Goal: Check status: Check status

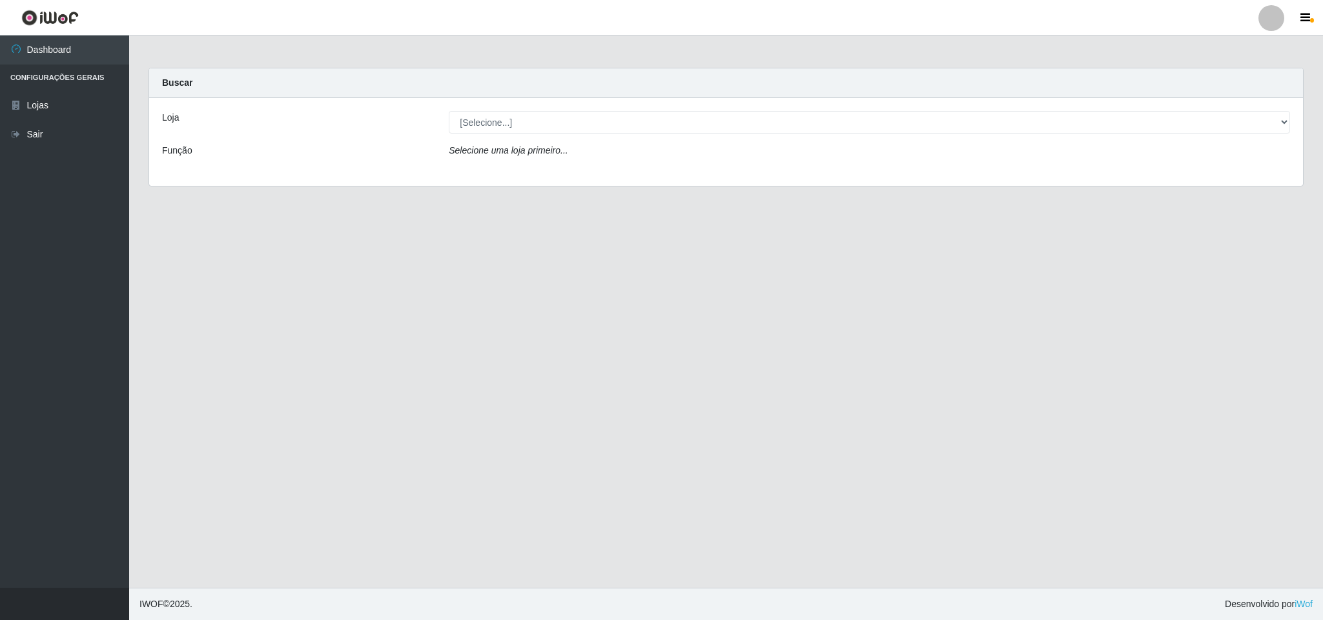
click at [539, 107] on div "Loja [Selecione...] Bemais Supermercados - B11 Manaíra Função Selecione uma loj…" at bounding box center [726, 142] width 1154 height 88
click at [541, 122] on select "[Selecione...] Bemais Supermercados - B11 Manaíra" at bounding box center [869, 122] width 841 height 23
select select "409"
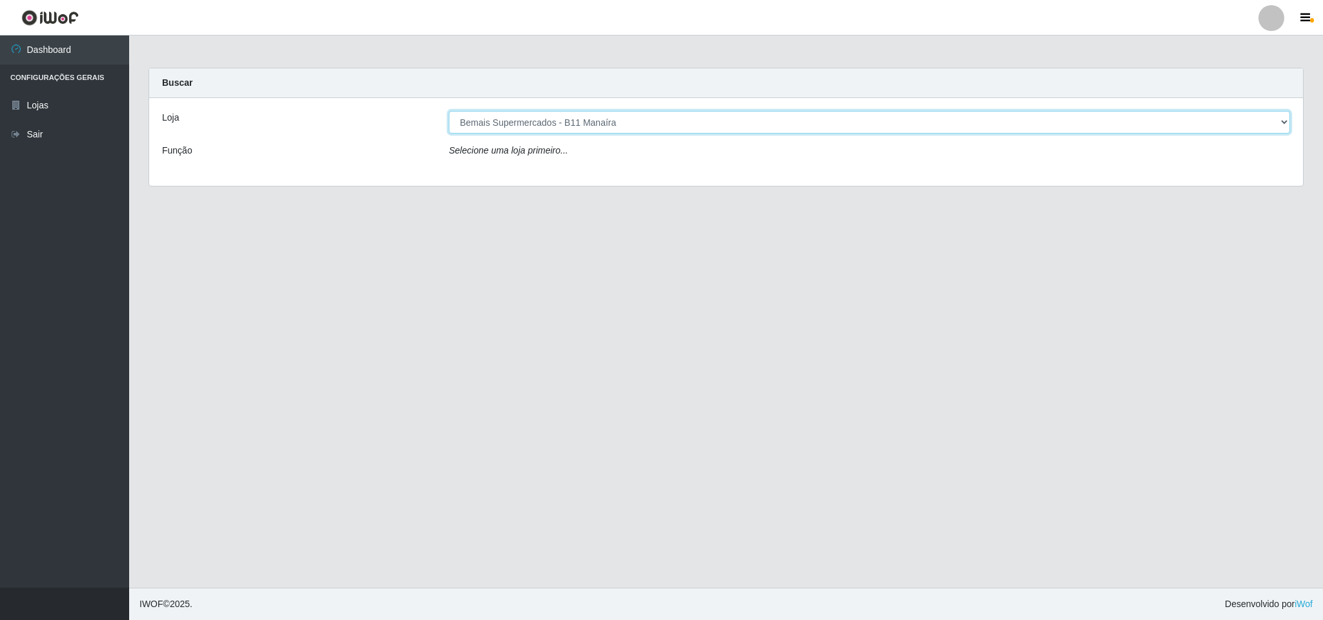
click at [449, 111] on select "[Selecione...] Bemais Supermercados - B11 Manaíra" at bounding box center [869, 122] width 841 height 23
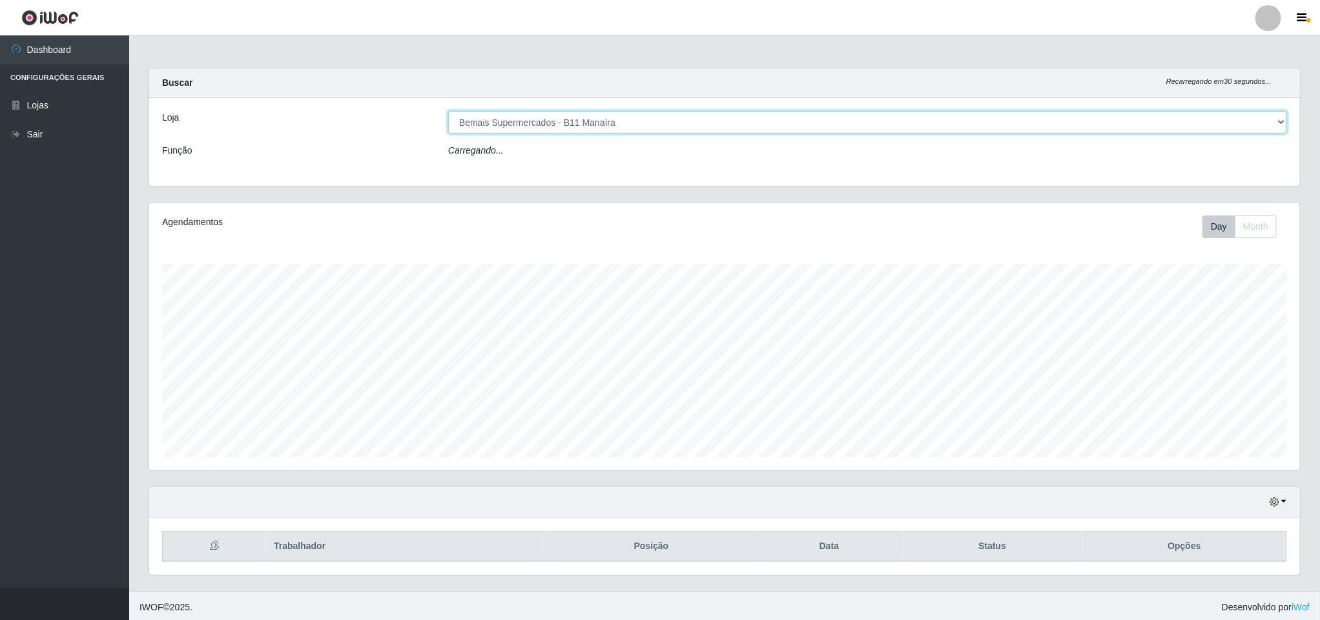
scroll to position [269, 1149]
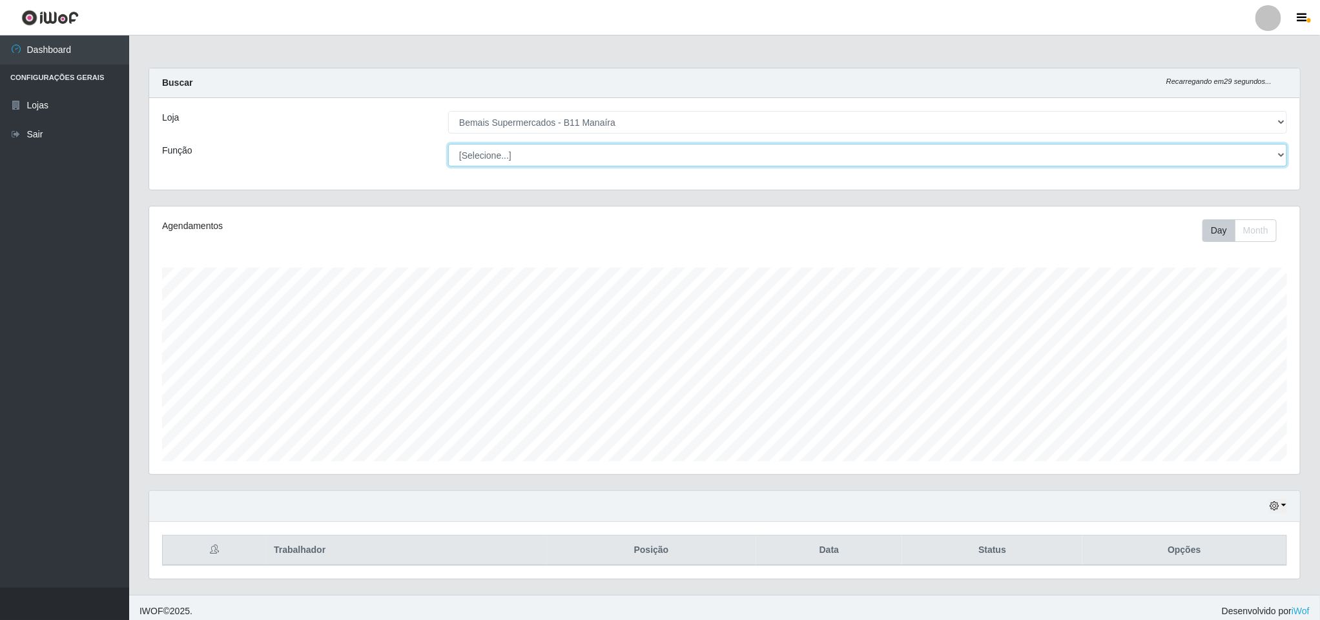
click at [526, 158] on select "[Selecione...] ASG ASG + ASG ++ Auxiliar de Estacionamento Auxiliar de Estacion…" at bounding box center [867, 155] width 839 height 23
click at [448, 144] on select "[Selecione...] ASG ASG + ASG ++ Auxiliar de Estacionamento Auxiliar de Estacion…" at bounding box center [867, 155] width 839 height 23
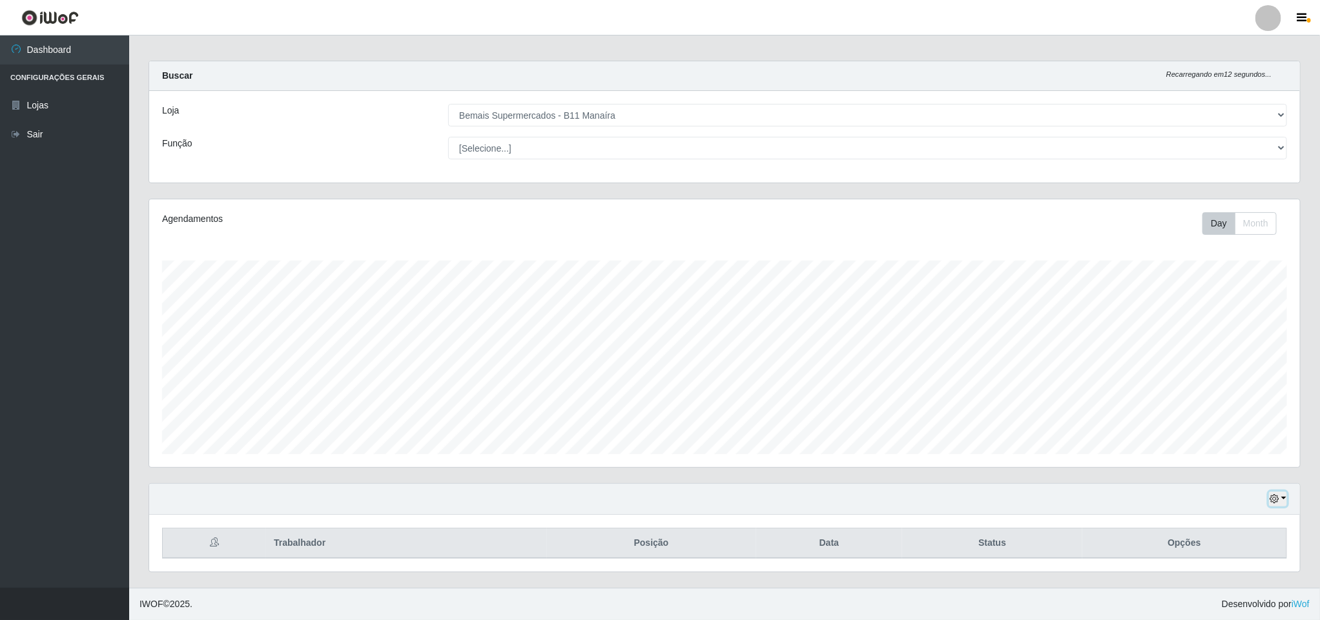
click at [1274, 502] on icon "button" at bounding box center [1273, 499] width 9 height 9
click at [1232, 442] on button "1 Semana" at bounding box center [1234, 449] width 102 height 27
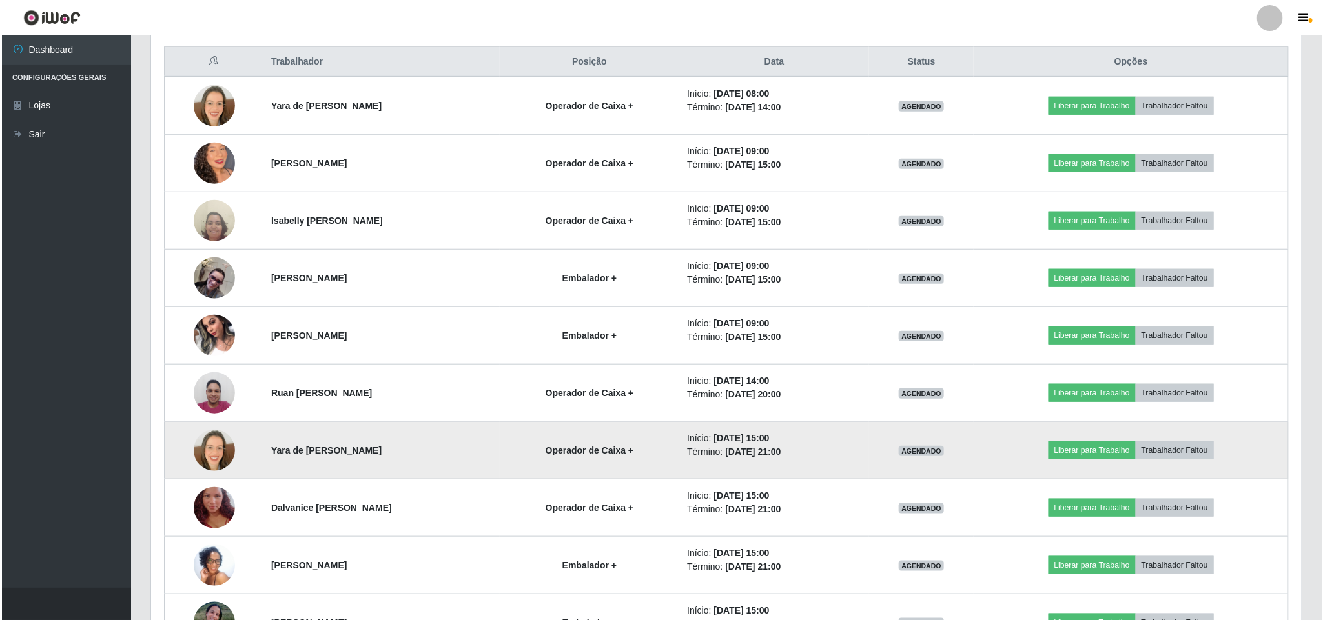
scroll to position [495, 0]
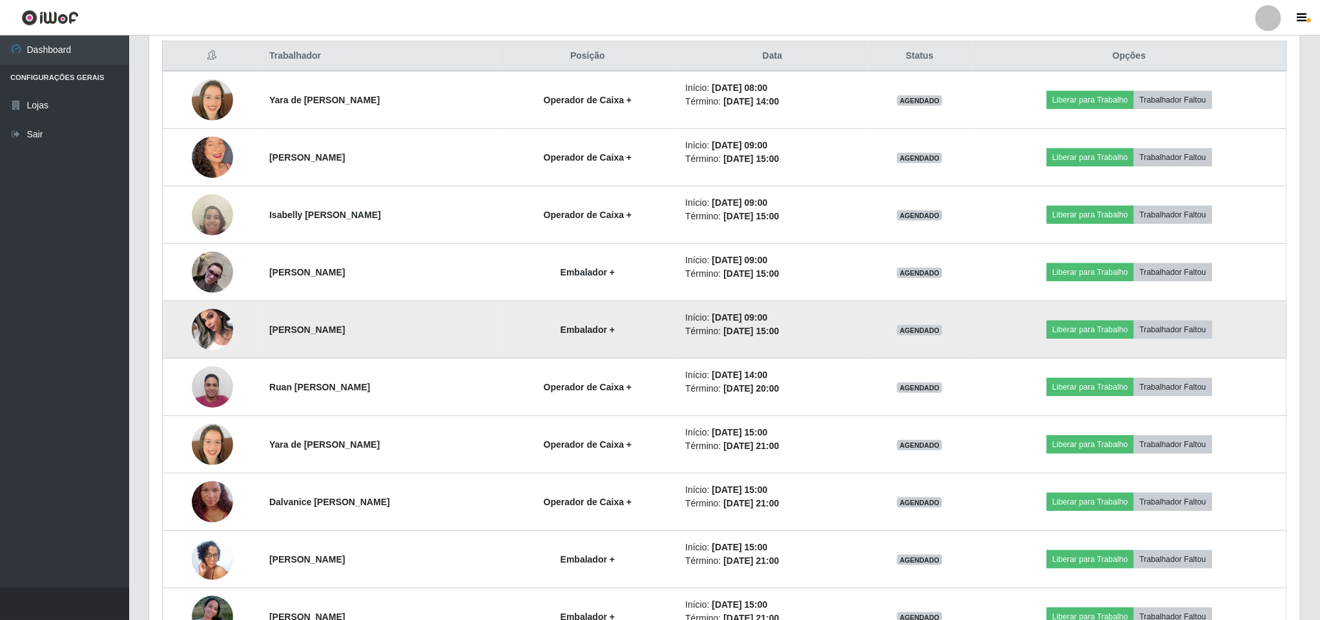
click at [183, 314] on td at bounding box center [212, 330] width 99 height 57
click at [201, 328] on img at bounding box center [212, 329] width 41 height 55
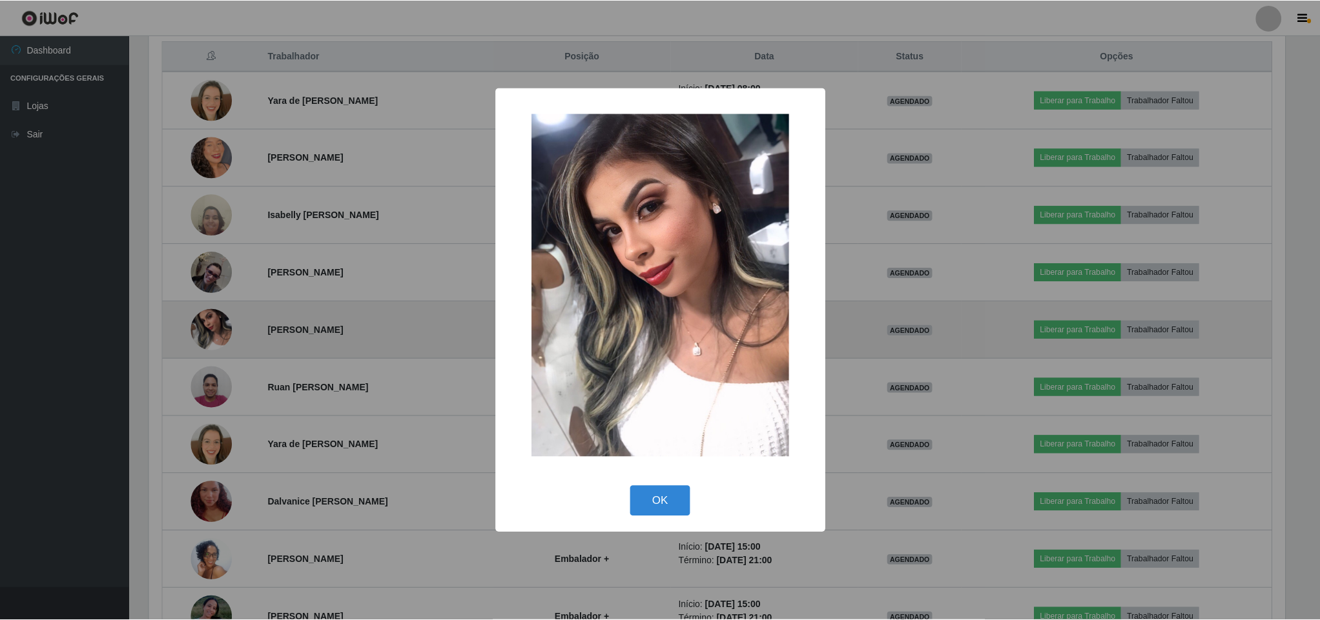
scroll to position [269, 1139]
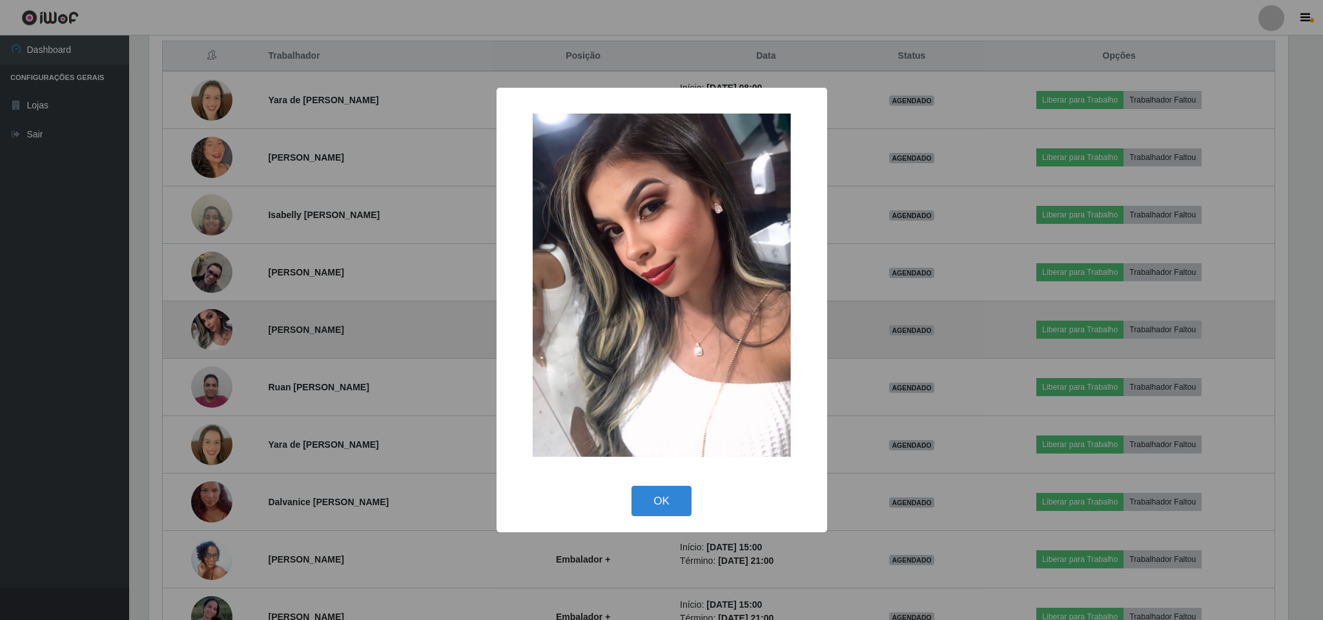
click at [201, 328] on div "× OK Cancel" at bounding box center [661, 310] width 1323 height 620
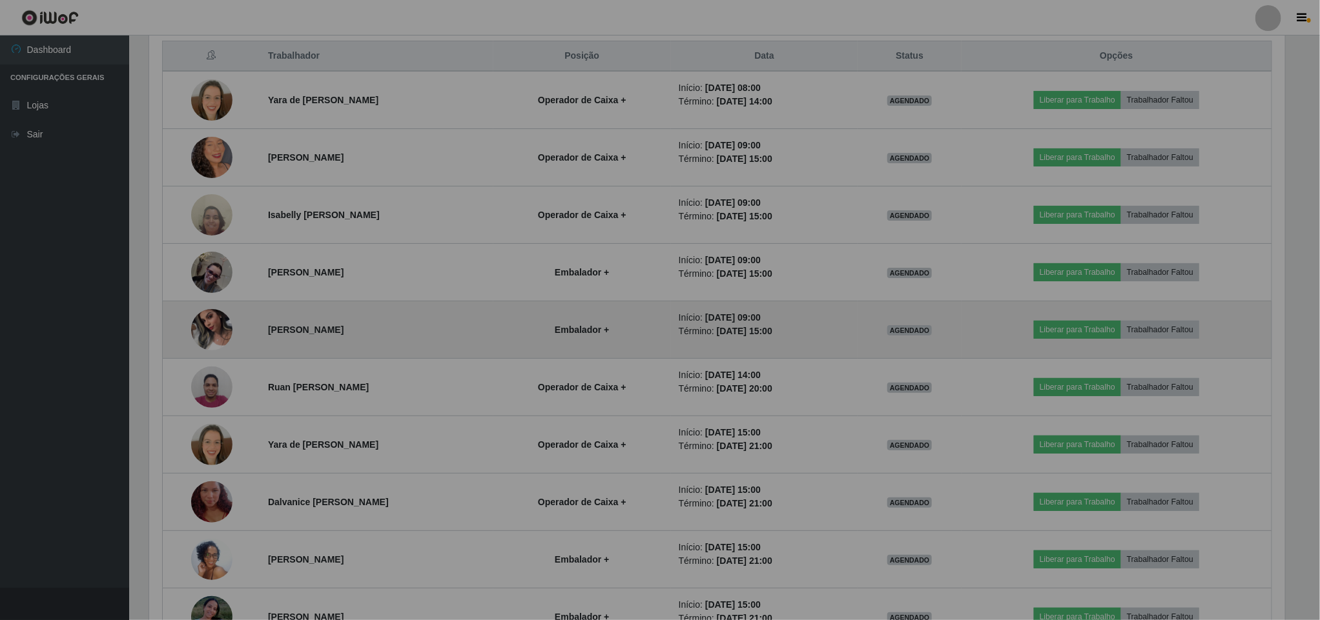
scroll to position [269, 1149]
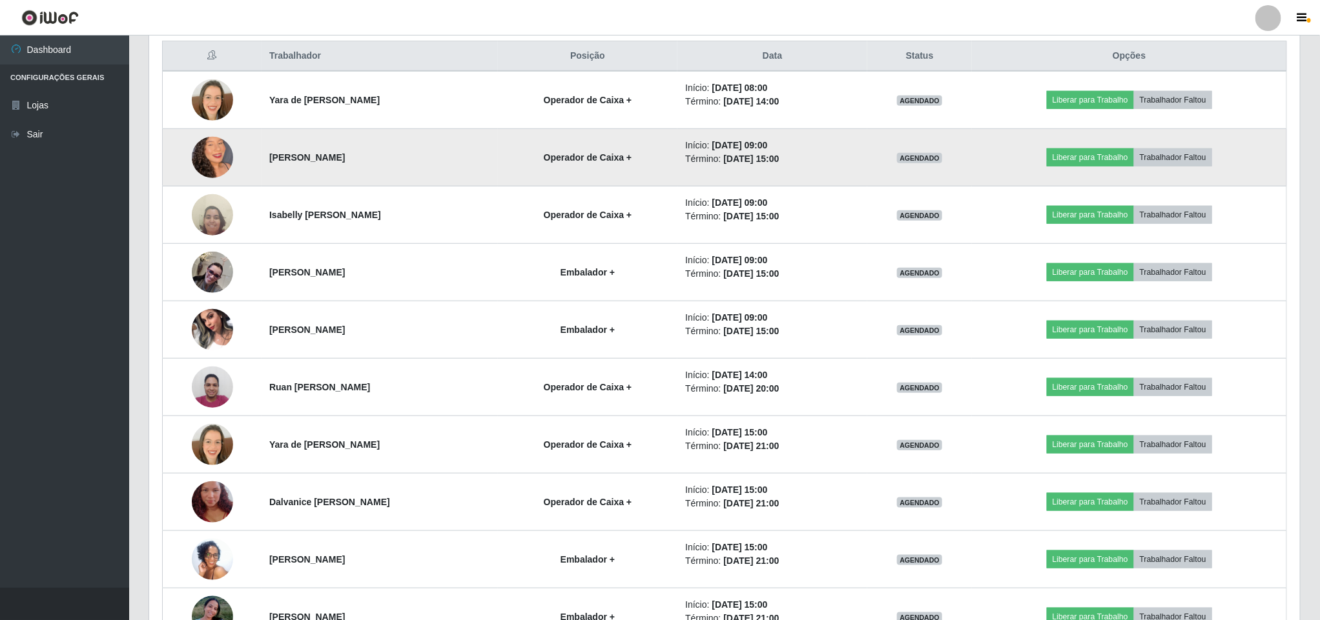
click at [225, 158] on img at bounding box center [212, 158] width 41 height 74
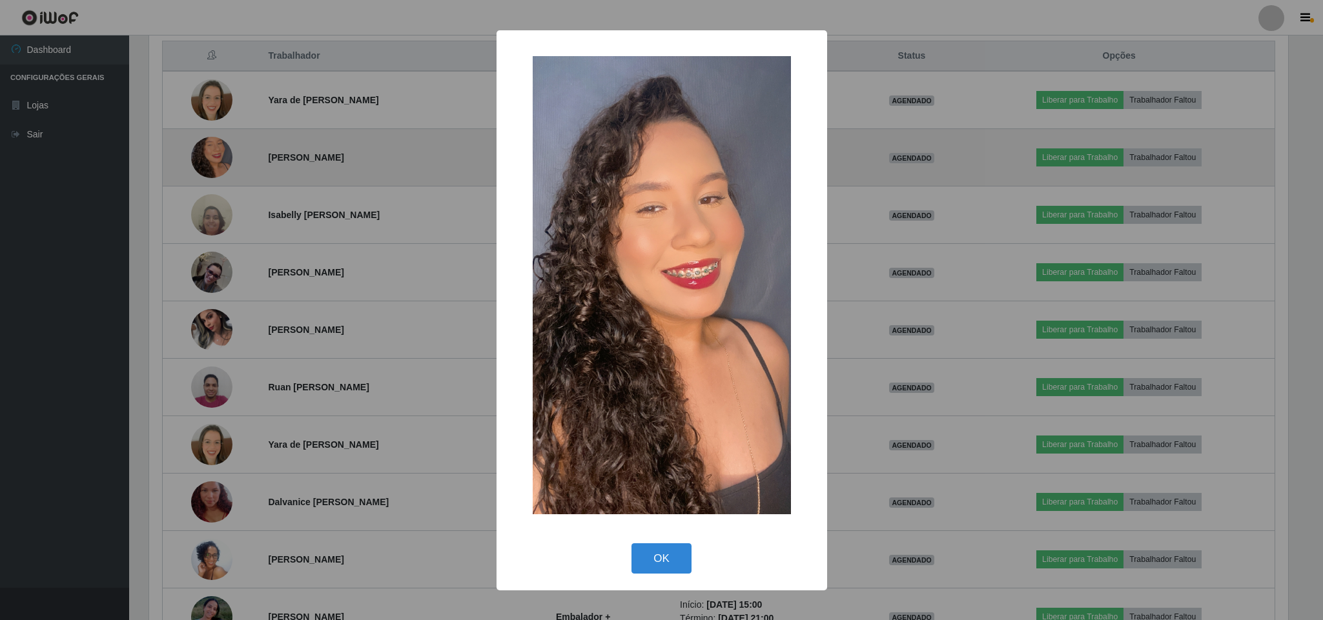
click at [225, 158] on div "× OK Cancel" at bounding box center [661, 310] width 1323 height 620
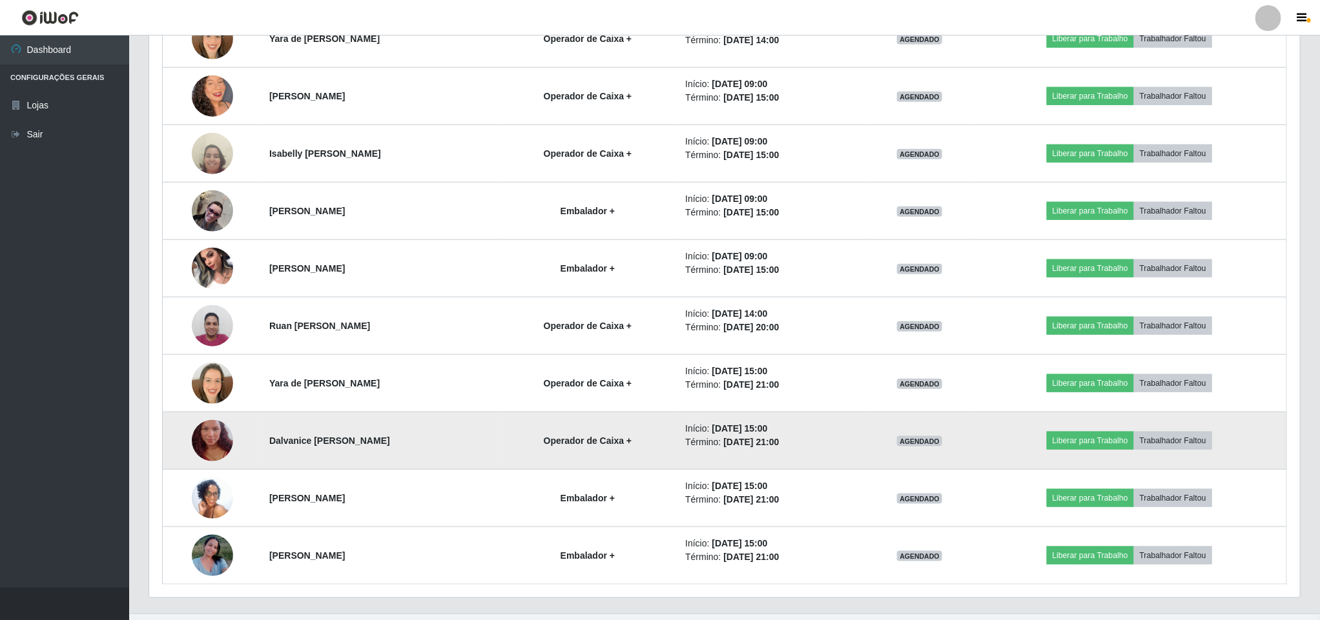
scroll to position [588, 0]
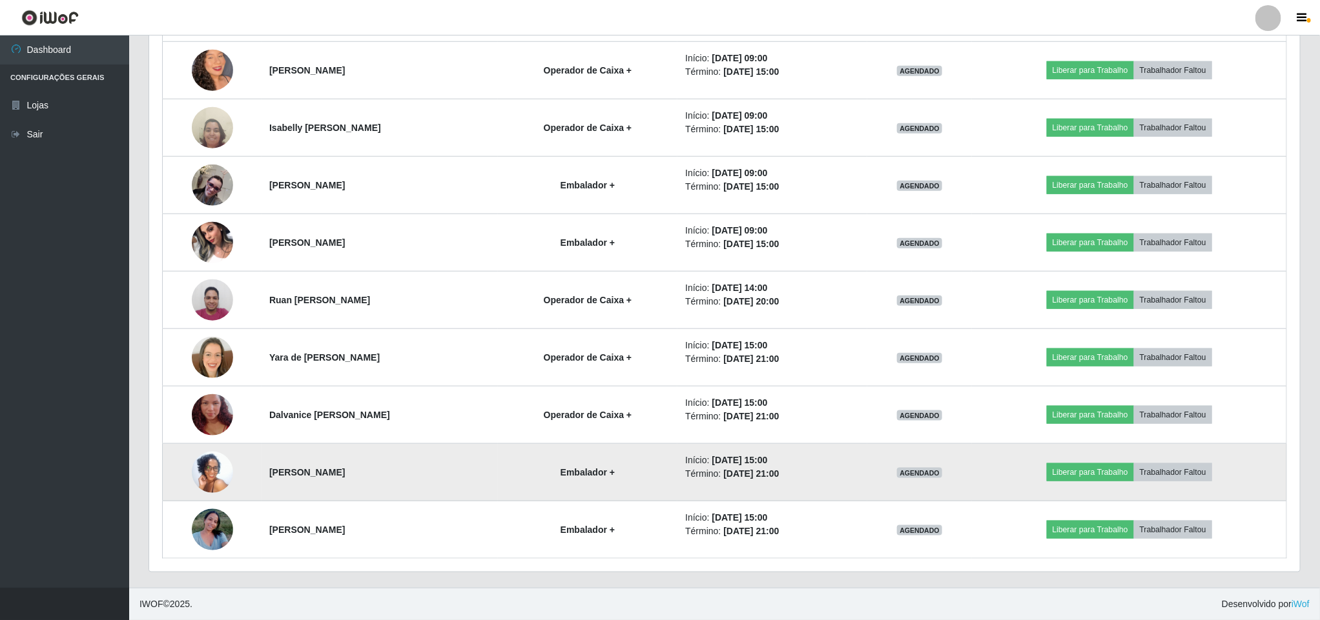
click at [208, 465] on img at bounding box center [212, 473] width 41 height 92
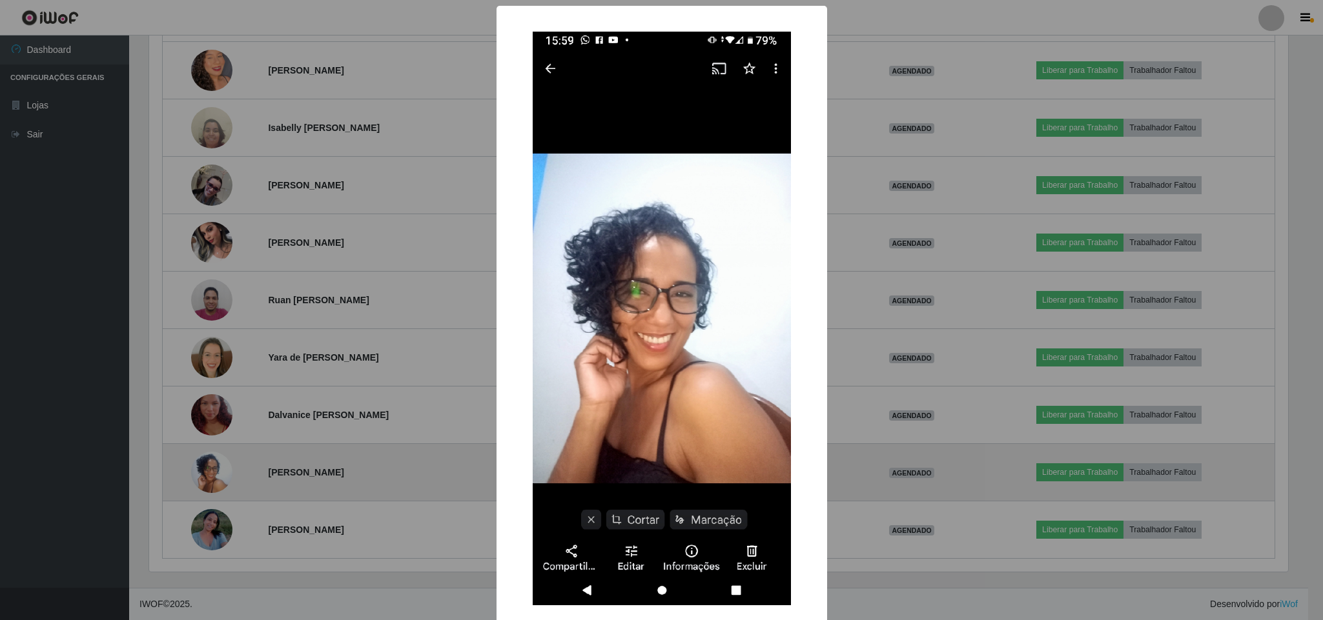
click at [207, 465] on div "× OK Cancel" at bounding box center [661, 310] width 1323 height 620
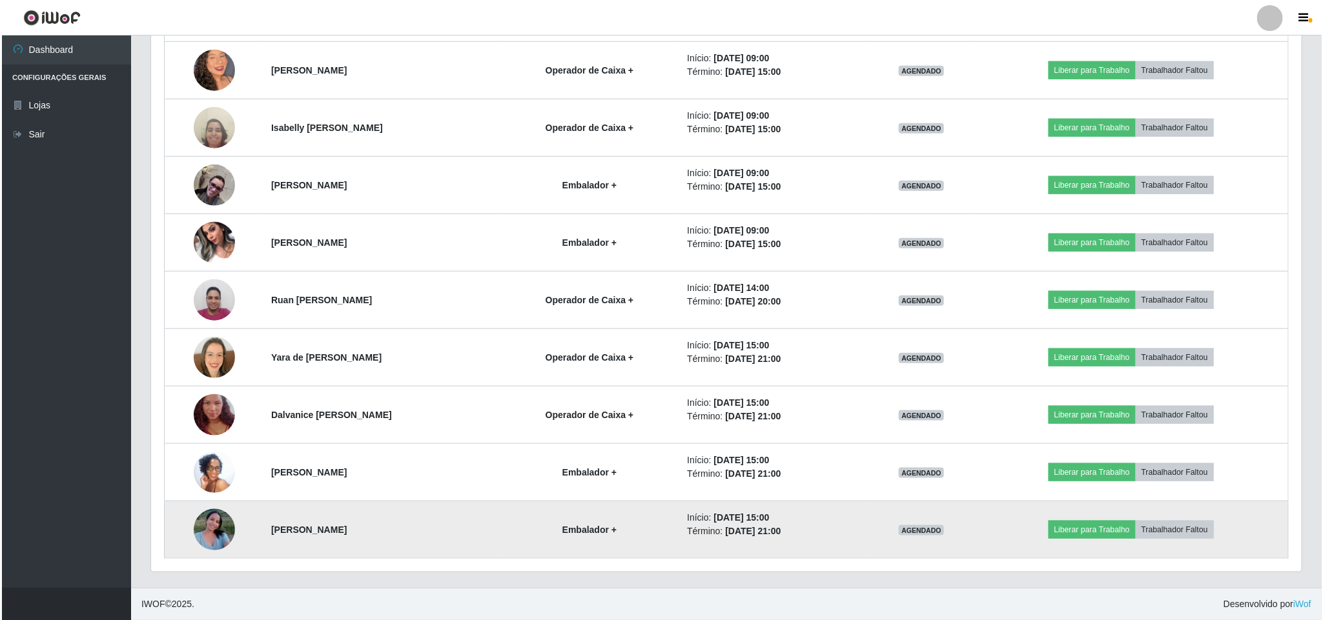
scroll to position [269, 1149]
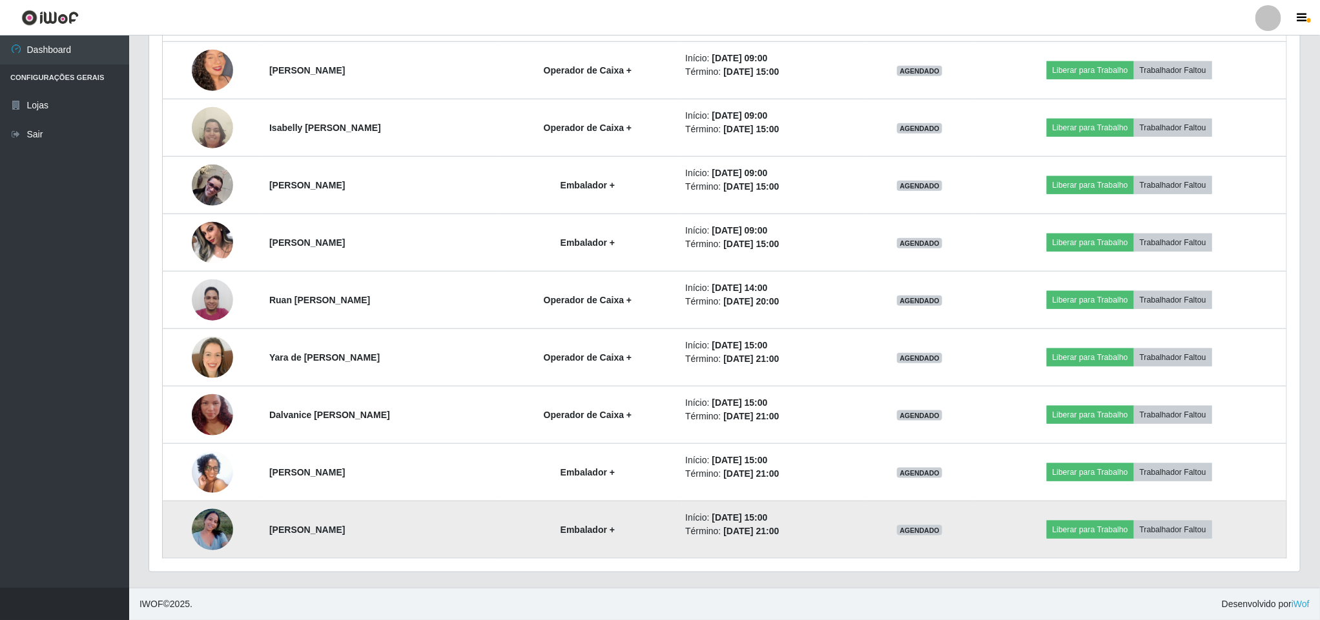
drag, startPoint x: 182, startPoint y: 529, endPoint x: 192, endPoint y: 529, distance: 10.4
click at [183, 529] on td at bounding box center [212, 530] width 99 height 57
click at [211, 519] on img at bounding box center [212, 529] width 41 height 55
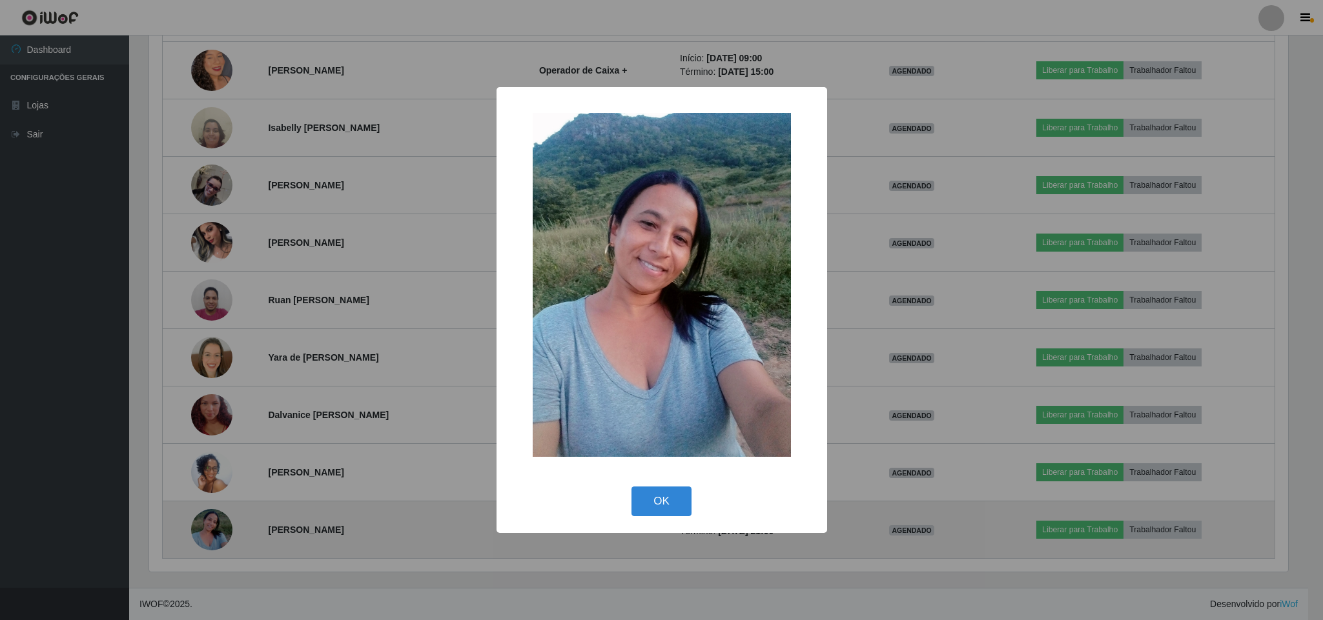
click at [211, 515] on div "× OK Cancel" at bounding box center [661, 310] width 1323 height 620
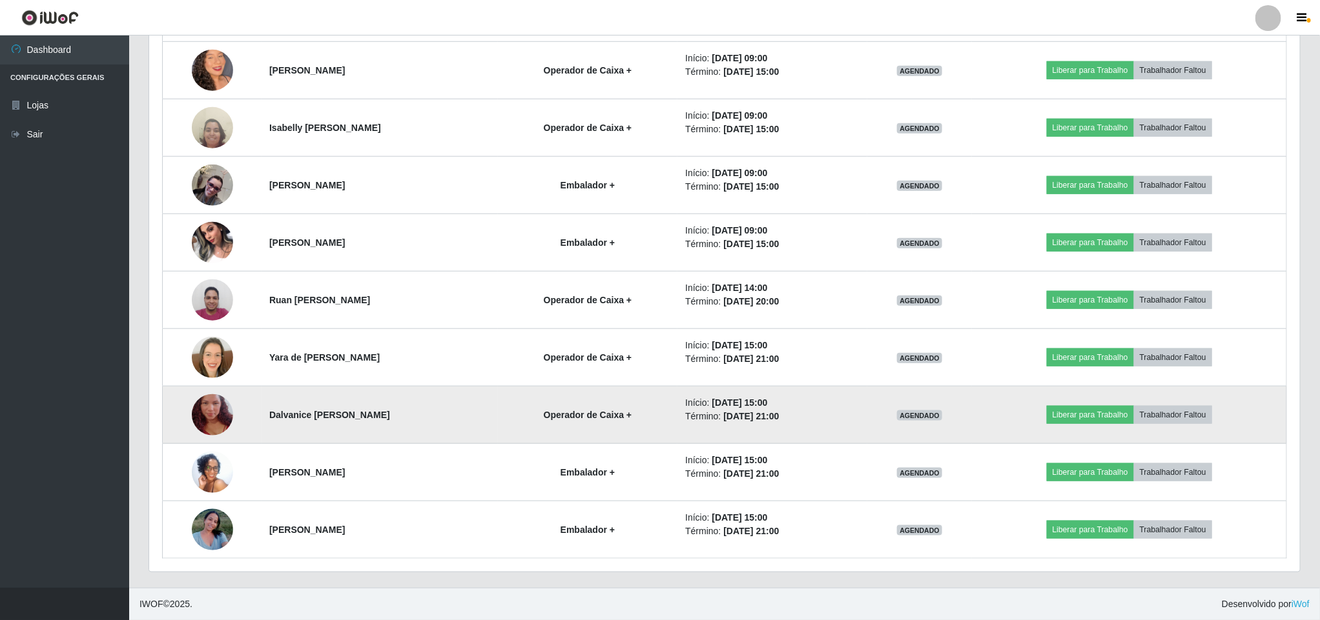
scroll to position [394, 0]
